Goal: Task Accomplishment & Management: Manage account settings

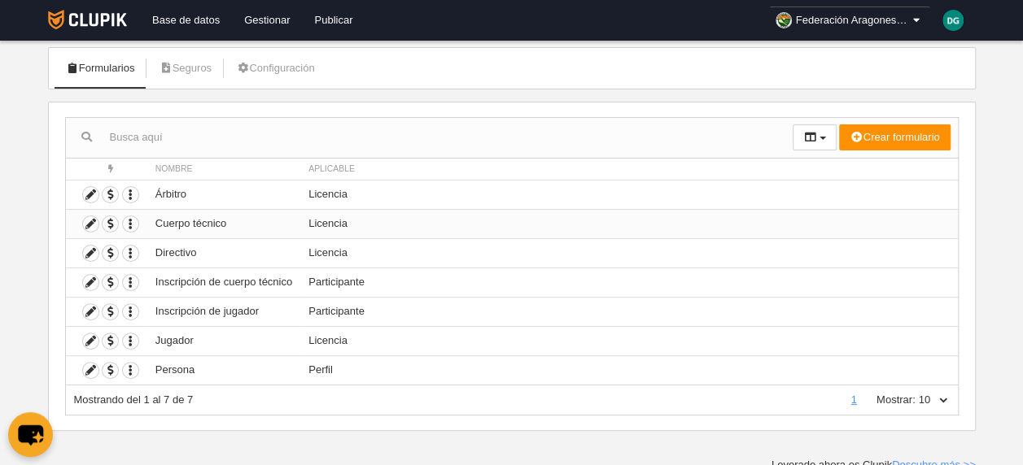
scroll to position [91, 0]
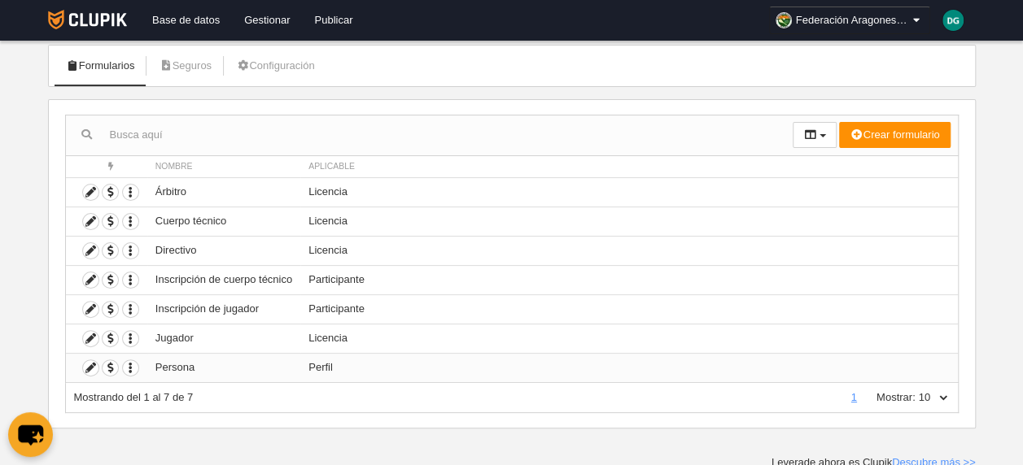
click at [229, 365] on td "Persona" at bounding box center [223, 367] width 153 height 29
click at [92, 365] on icon at bounding box center [90, 368] width 15 height 15
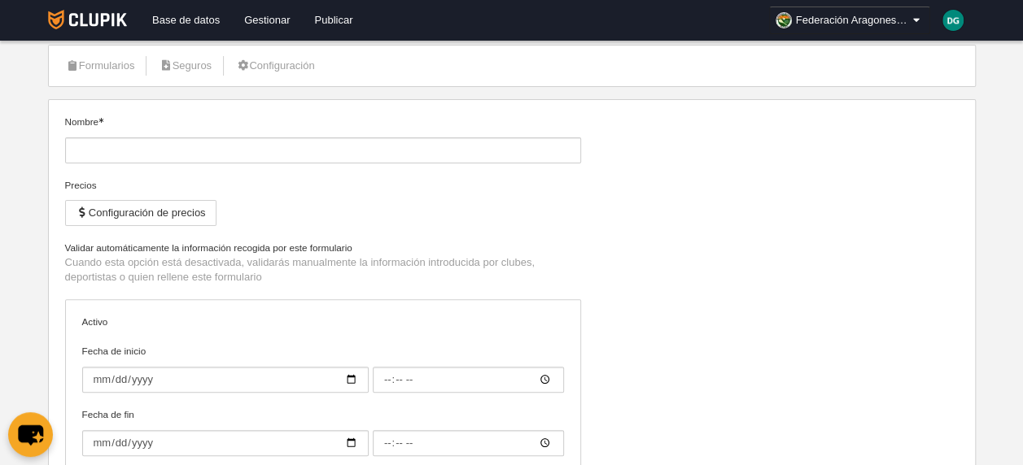
type input "Persona"
checkbox input "true"
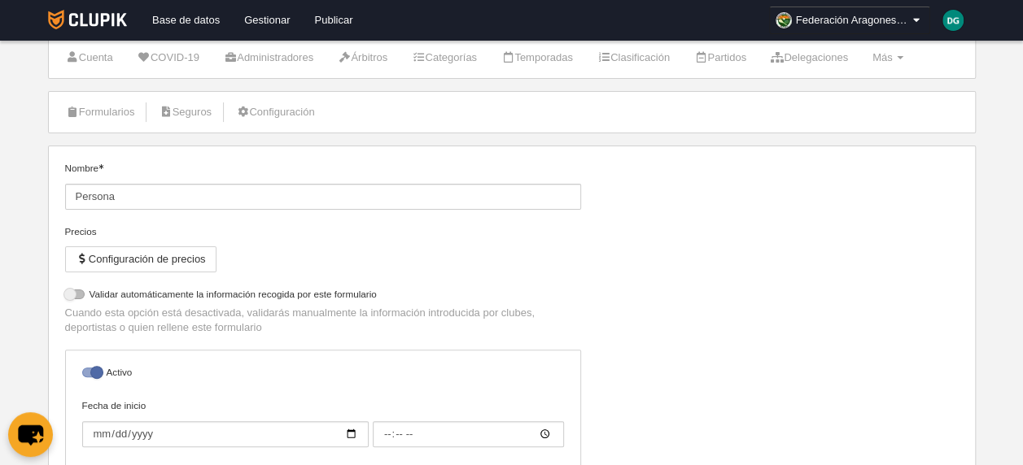
scroll to position [81, 0]
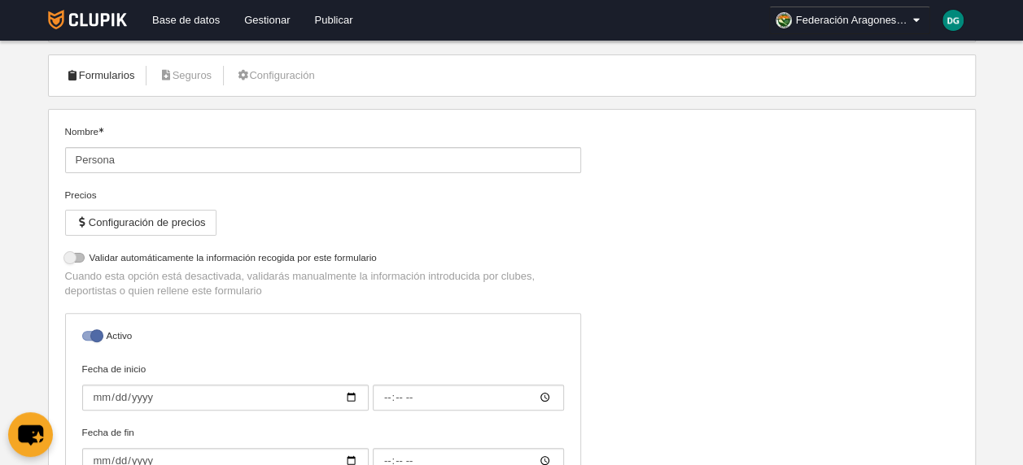
click at [98, 75] on link "Formularios" at bounding box center [100, 75] width 87 height 24
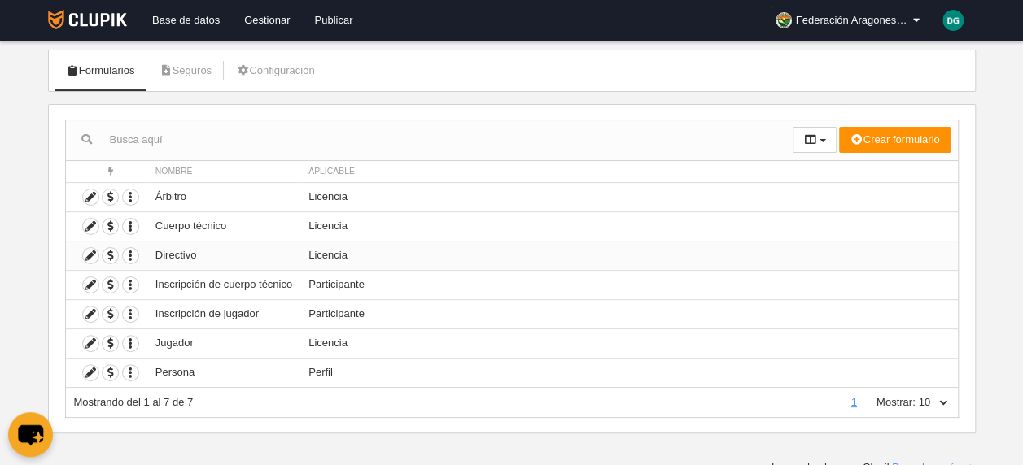
scroll to position [91, 0]
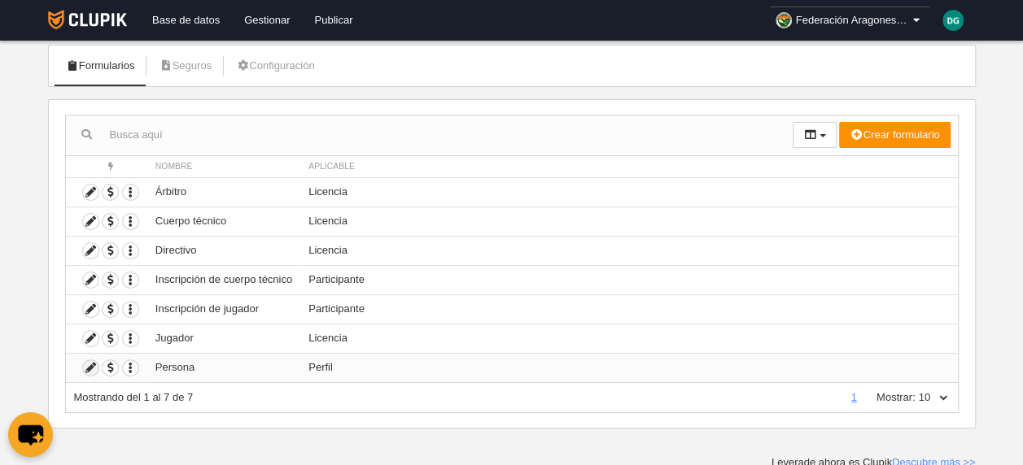
click at [91, 361] on icon at bounding box center [90, 368] width 15 height 15
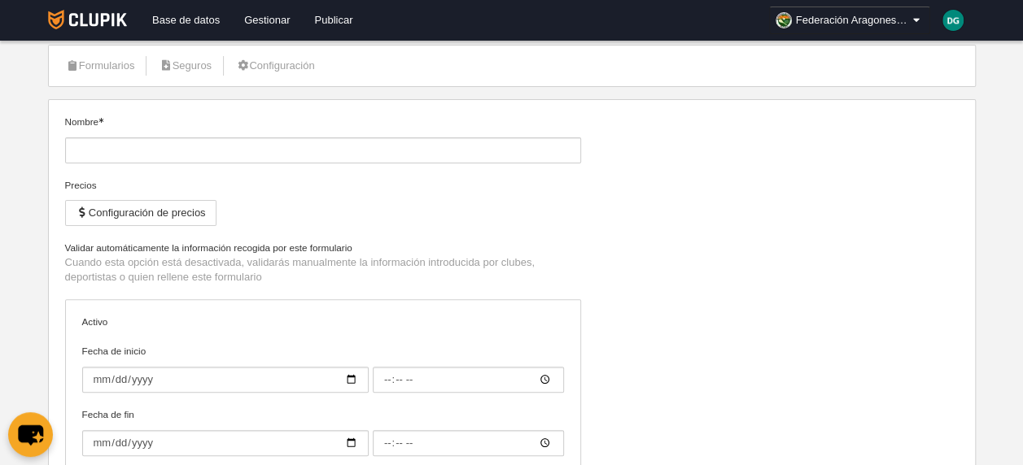
type input "Persona"
checkbox input "true"
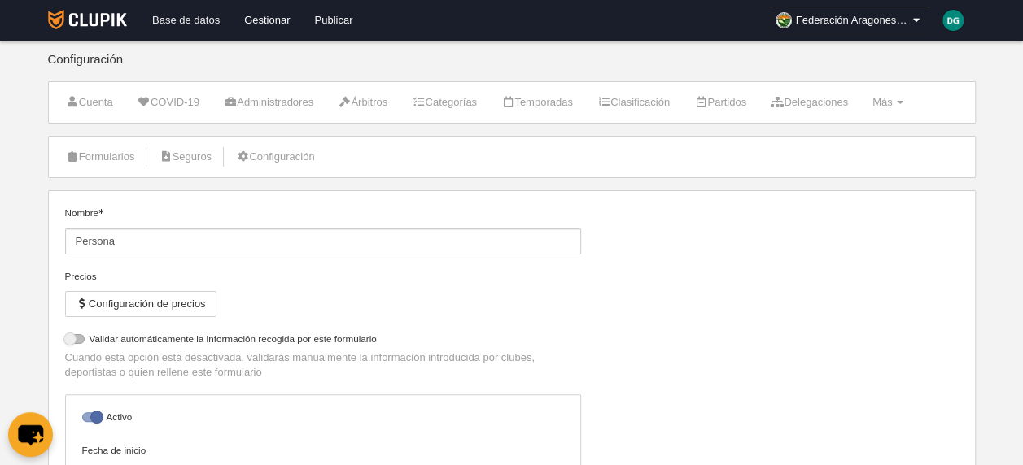
click at [189, 15] on link "Base de datos" at bounding box center [186, 20] width 92 height 41
